Goal: Obtain resource: Obtain resource

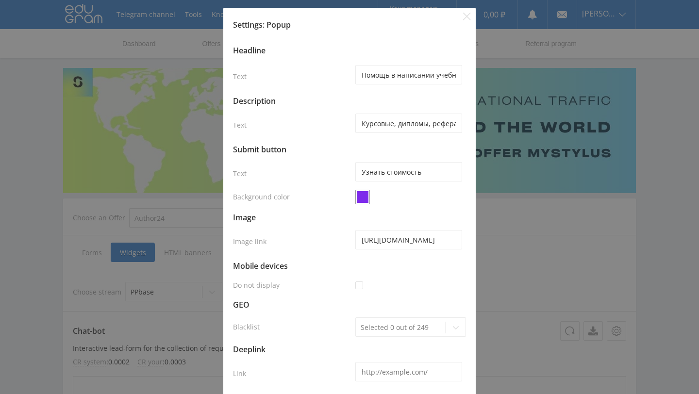
select select "1"
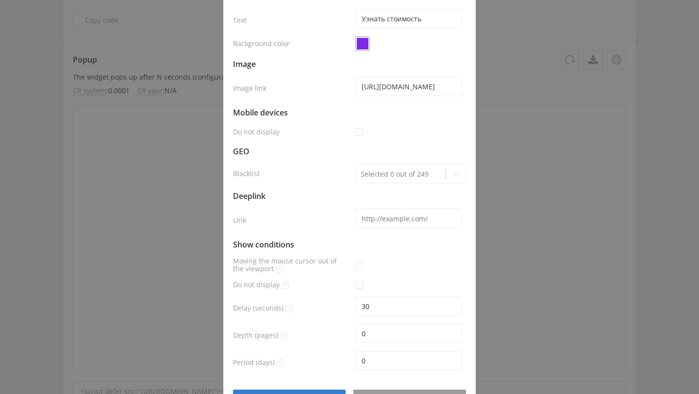
scroll to position [182, 0]
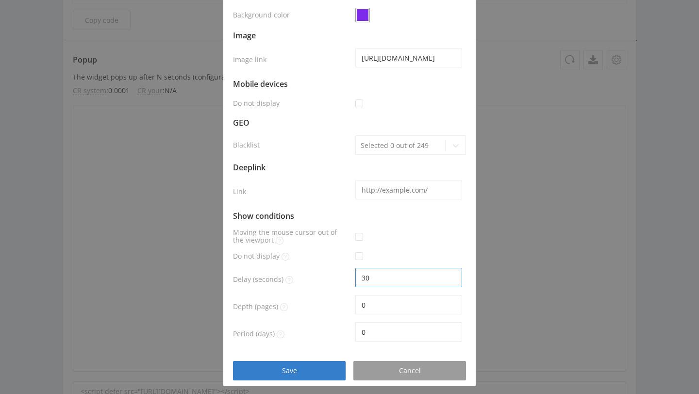
click at [364, 281] on input "30" at bounding box center [409, 277] width 107 height 19
type input "20"
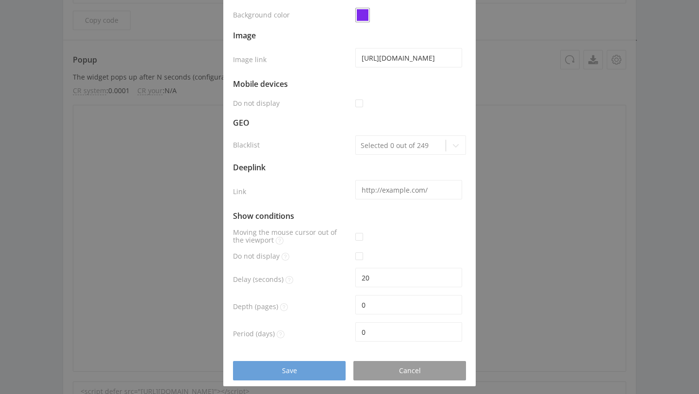
click at [327, 371] on div "Save" at bounding box center [289, 371] width 88 height 8
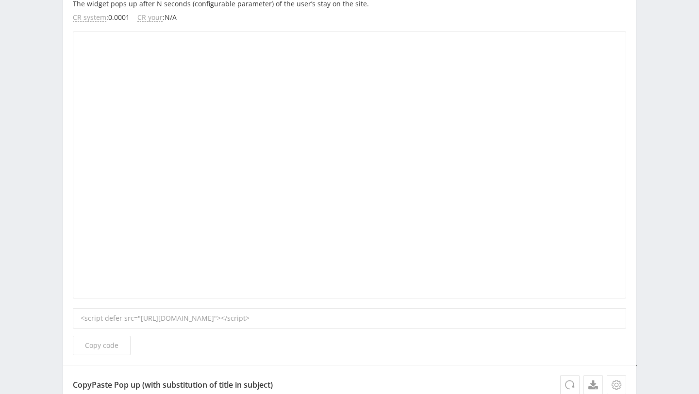
scroll to position [1593, 0]
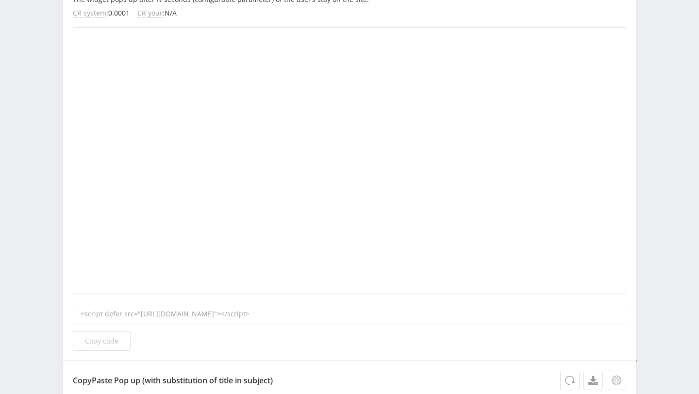
click at [106, 344] on span "Copy code" at bounding box center [102, 342] width 34 height 8
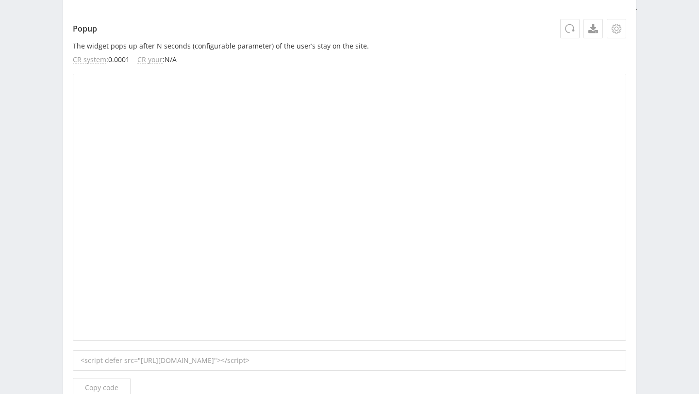
scroll to position [1533, 0]
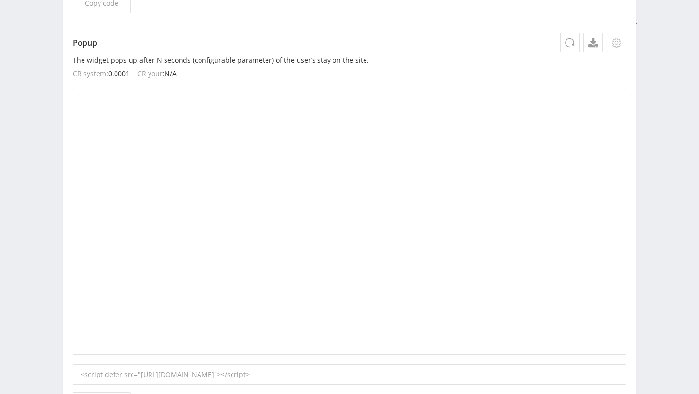
click at [614, 45] on icon at bounding box center [617, 43] width 10 height 10
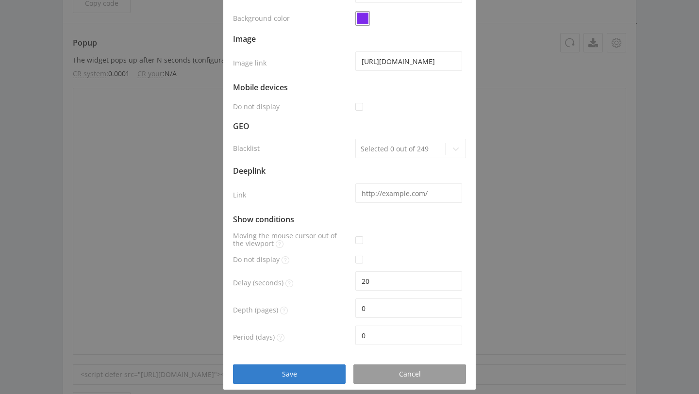
scroll to position [176, 0]
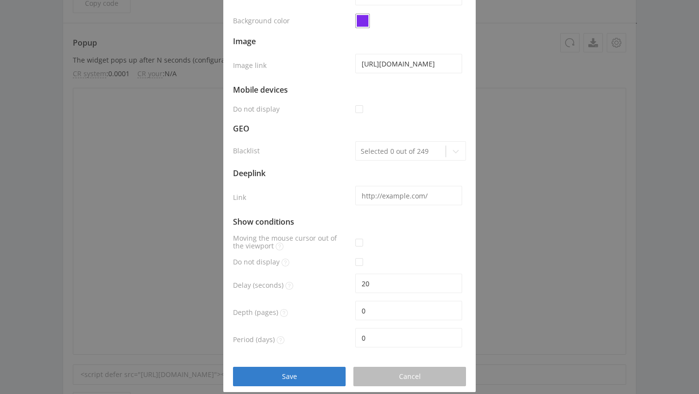
click at [379, 375] on div "Cancel" at bounding box center [410, 377] width 88 height 8
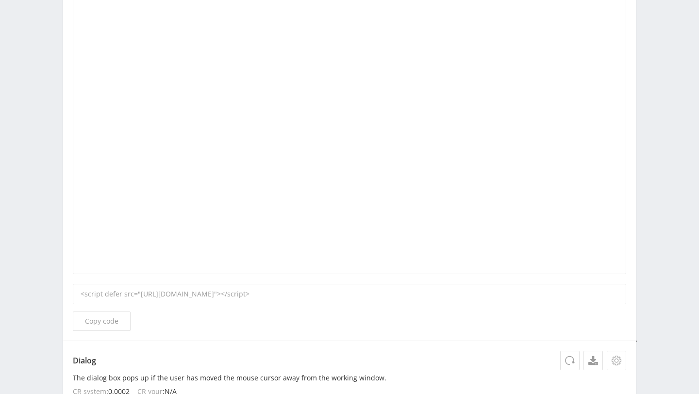
scroll to position [427, 0]
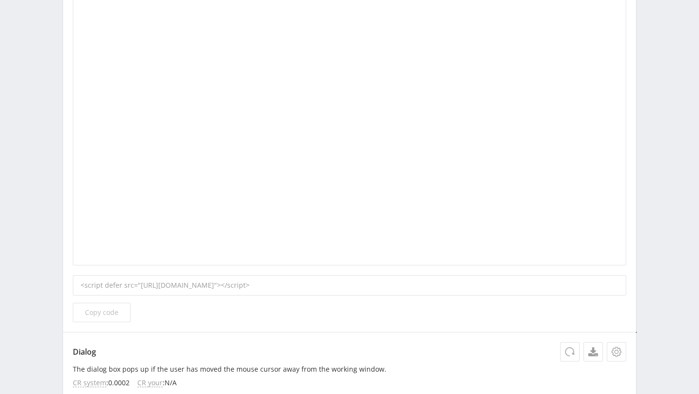
click at [121, 316] on button "Copy code" at bounding box center [102, 312] width 58 height 19
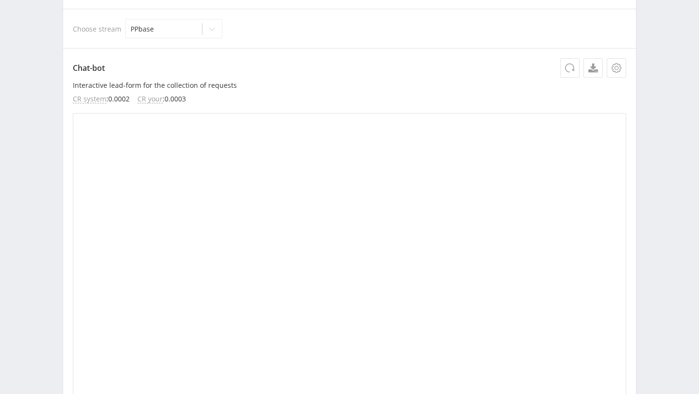
scroll to position [0, 0]
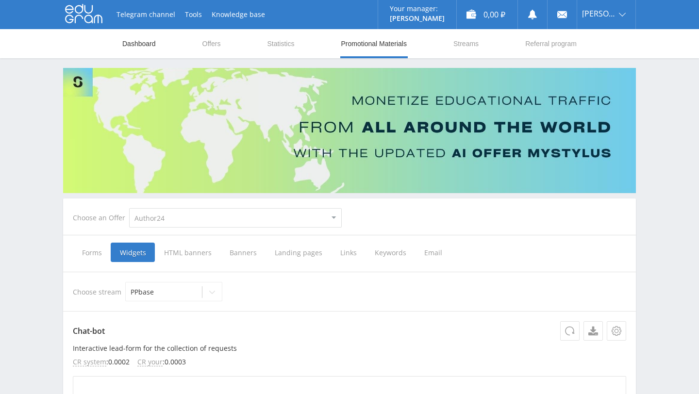
click at [142, 47] on link "Dashboard" at bounding box center [138, 43] width 35 height 29
